Goal: Transaction & Acquisition: Purchase product/service

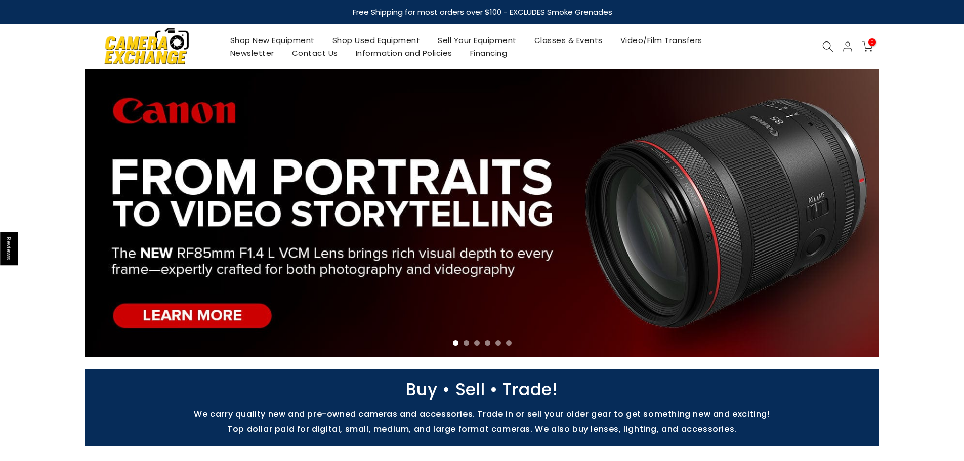
click at [832, 45] on icon at bounding box center [827, 46] width 11 height 11
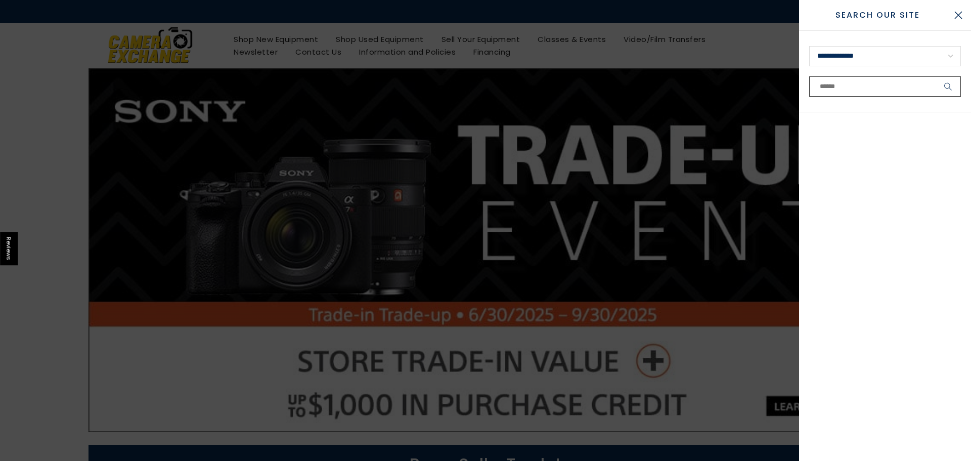
paste input "**********"
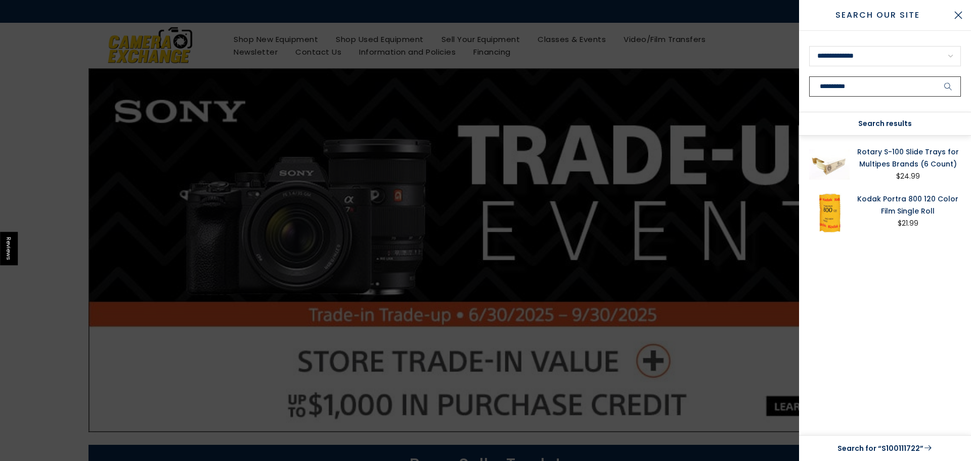
type input "**********"
click at [886, 162] on link "Rotary S-100 Slide Trays for Multipes Brands (6 Count)" at bounding box center [908, 158] width 106 height 24
